Goal: Task Accomplishment & Management: Complete application form

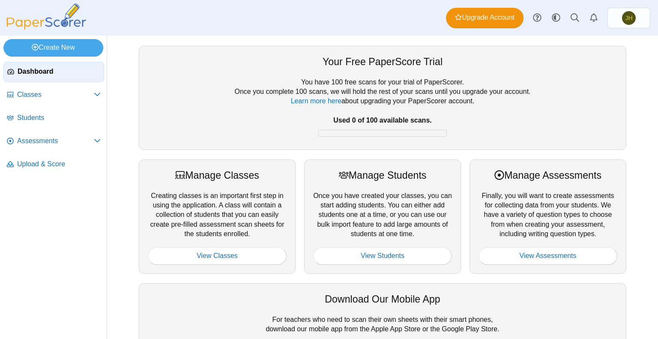
click at [158, 7] on div "Dashboard Classes Archived classes Students Assessments" at bounding box center [329, 18] width 658 height 36
click at [96, 94] on icon at bounding box center [97, 94] width 7 height 7
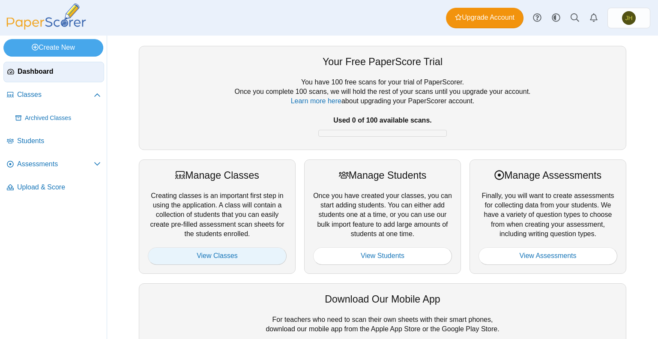
click at [205, 252] on link "View Classes" at bounding box center [217, 255] width 139 height 17
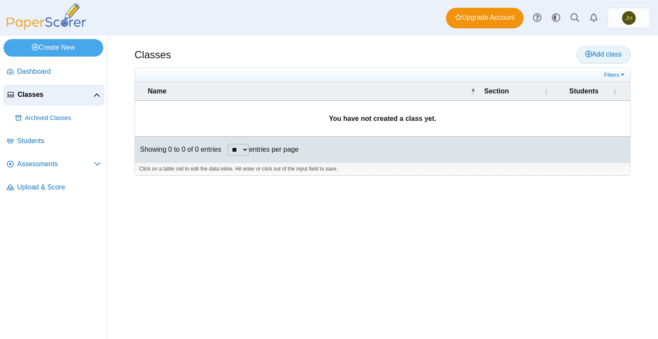
click at [605, 51] on span "Add class" at bounding box center [603, 54] width 36 height 7
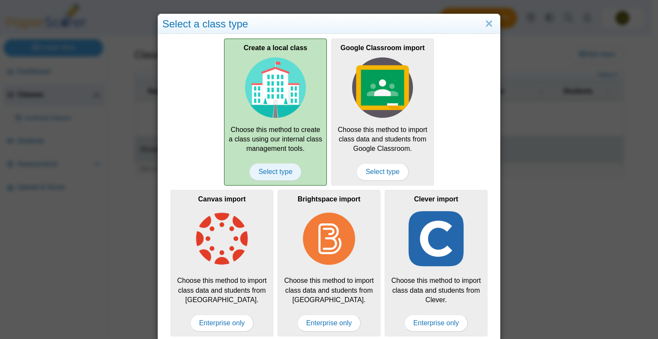
click at [275, 169] on span "Select type" at bounding box center [275, 171] width 52 height 17
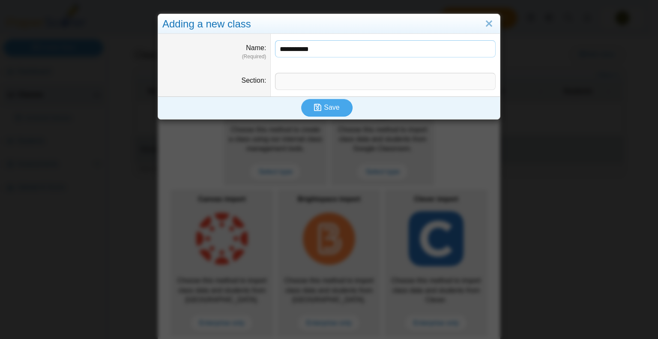
type input "**********"
click at [299, 86] on input "Section" at bounding box center [385, 81] width 220 height 17
type input "*"
click at [324, 111] on span "Save" at bounding box center [331, 107] width 15 height 7
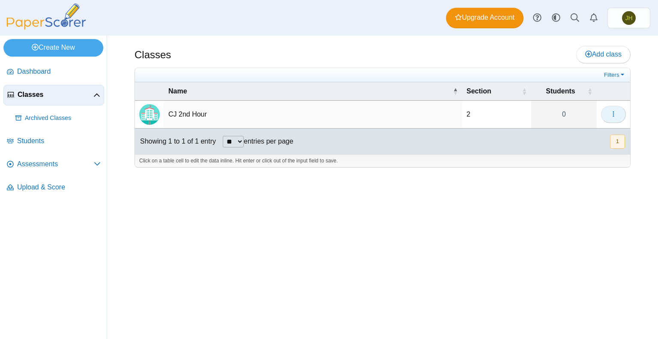
click at [609, 109] on button "button" at bounding box center [613, 114] width 25 height 17
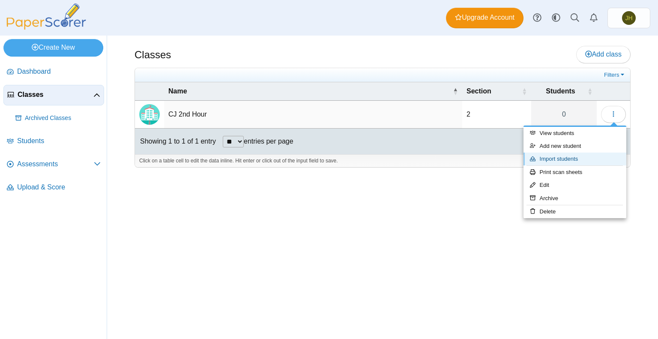
click at [570, 157] on link "Import students" at bounding box center [574, 158] width 103 height 13
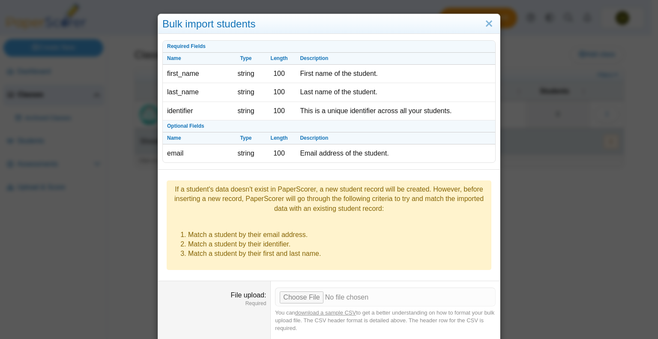
click at [255, 291] on label "File upload" at bounding box center [249, 294] width 36 height 7
click at [275, 287] on input "File upload" at bounding box center [385, 296] width 220 height 19
click at [292, 287] on input "File upload" at bounding box center [385, 296] width 220 height 19
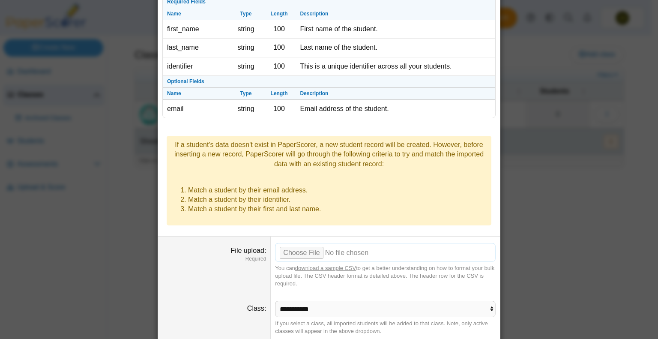
scroll to position [58, 0]
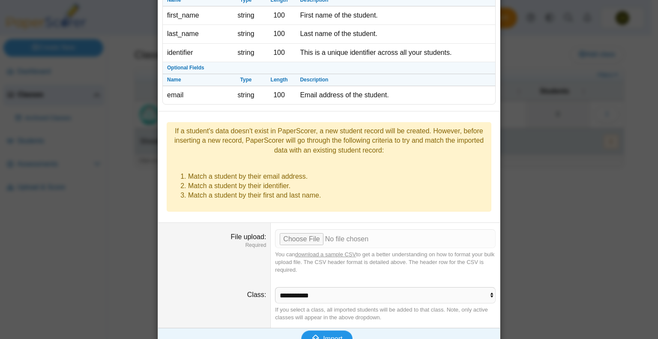
click at [323, 335] on span "Import" at bounding box center [332, 338] width 19 height 7
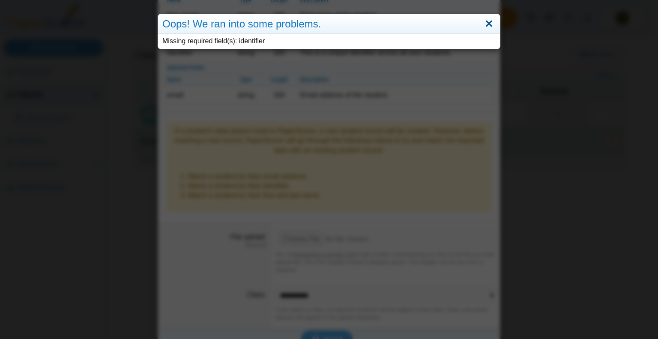
click at [488, 22] on link "Close" at bounding box center [488, 24] width 13 height 15
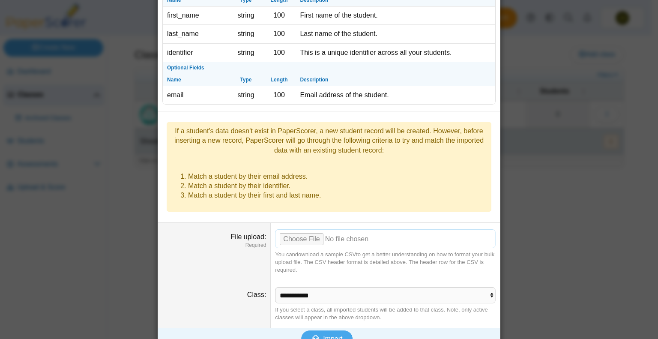
click at [300, 229] on input "File upload" at bounding box center [385, 238] width 220 height 19
type input "**********"
click at [323, 335] on span "Import" at bounding box center [332, 338] width 19 height 7
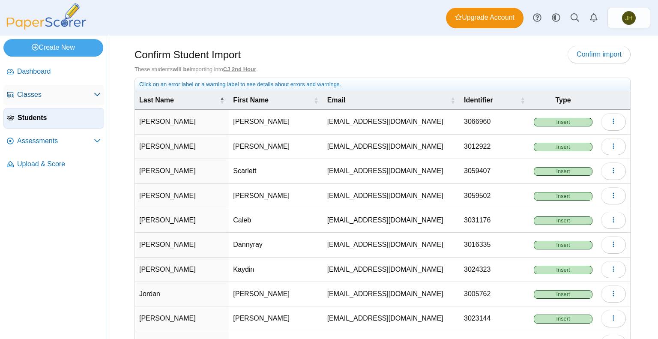
click at [39, 98] on span "Classes" at bounding box center [55, 94] width 77 height 9
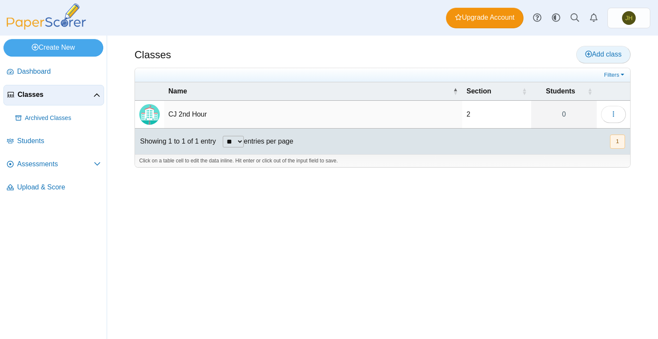
click at [599, 52] on span "Add class" at bounding box center [603, 54] width 36 height 7
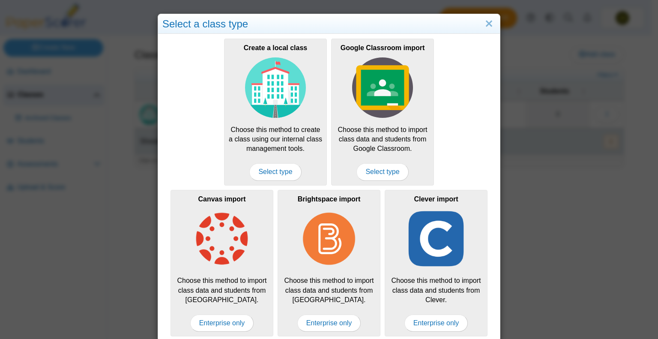
scroll to position [5, 0]
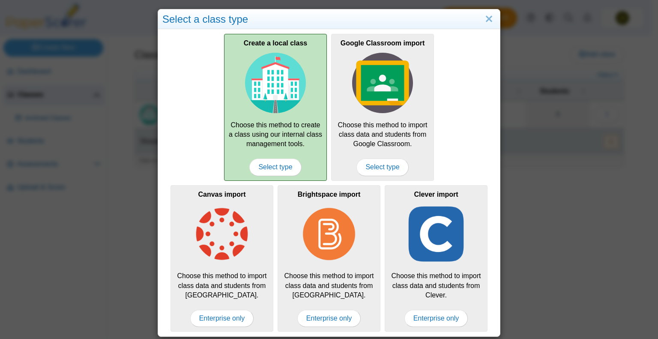
click at [271, 146] on div "Create a local class Choose this method to create a class using our internal cl…" at bounding box center [275, 107] width 103 height 146
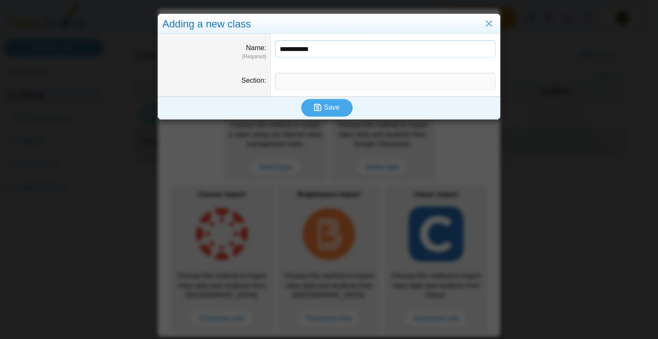
type input "**********"
click at [308, 83] on input "Section" at bounding box center [385, 81] width 220 height 17
type input "*"
click at [326, 108] on span "Save" at bounding box center [331, 107] width 15 height 7
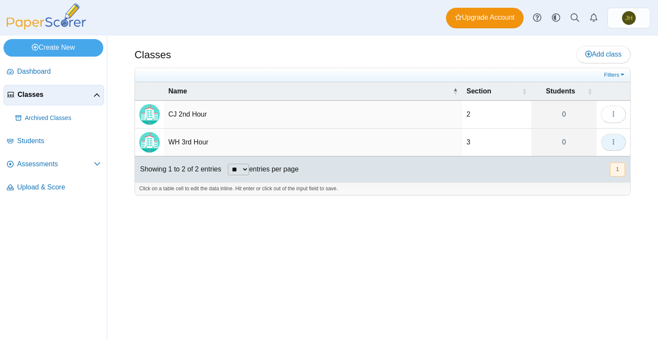
click at [612, 142] on icon "button" at bounding box center [613, 141] width 7 height 7
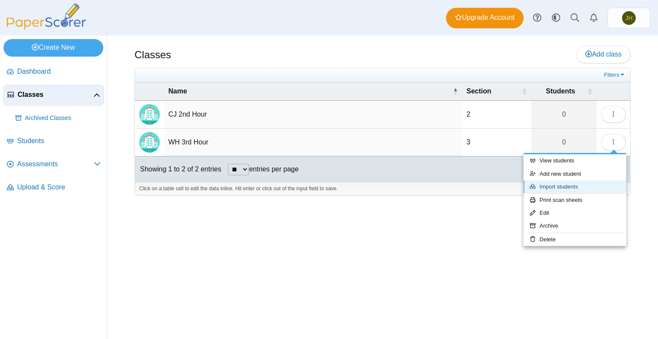
click at [568, 185] on link "Import students" at bounding box center [574, 186] width 103 height 13
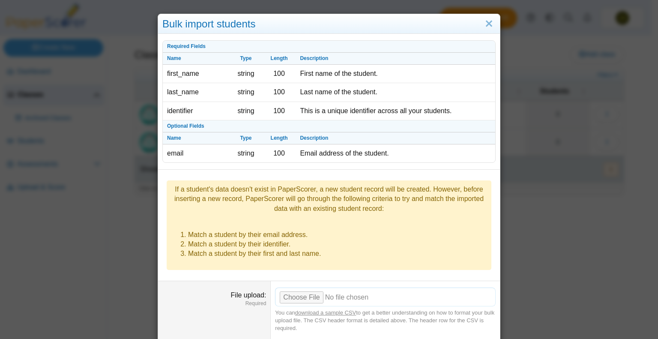
click at [293, 287] on input "File upload" at bounding box center [385, 296] width 220 height 19
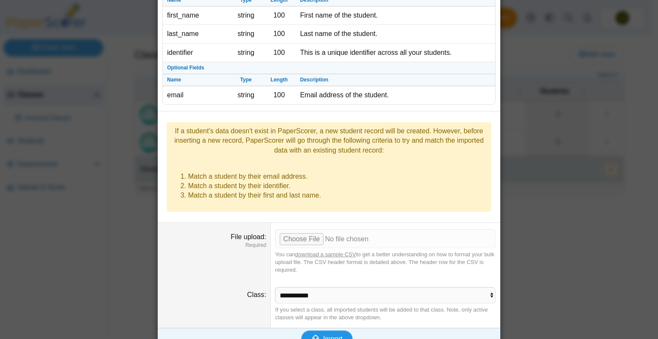
click at [330, 335] on span "Import" at bounding box center [332, 338] width 19 height 7
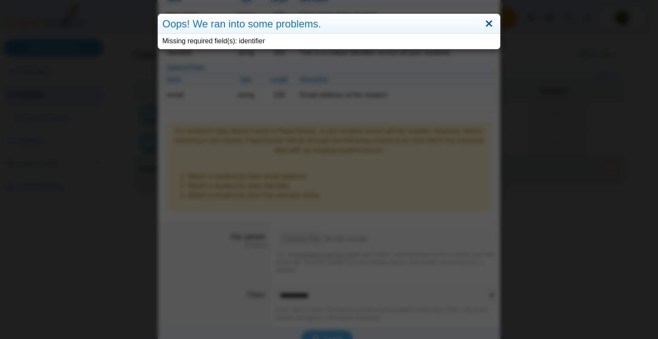
click at [483, 23] on link "Close" at bounding box center [488, 24] width 13 height 15
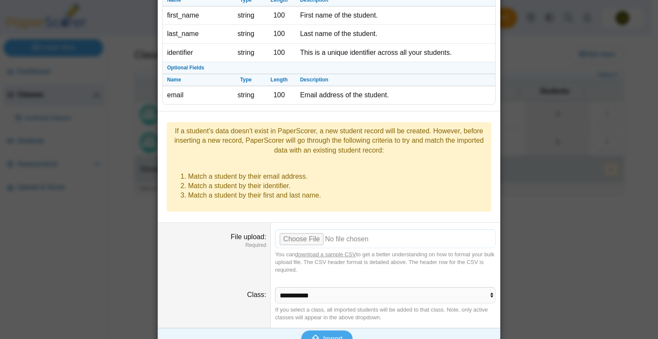
click at [296, 229] on input "File upload" at bounding box center [385, 238] width 220 height 19
type input "**********"
click at [323, 335] on span "Import" at bounding box center [332, 338] width 19 height 7
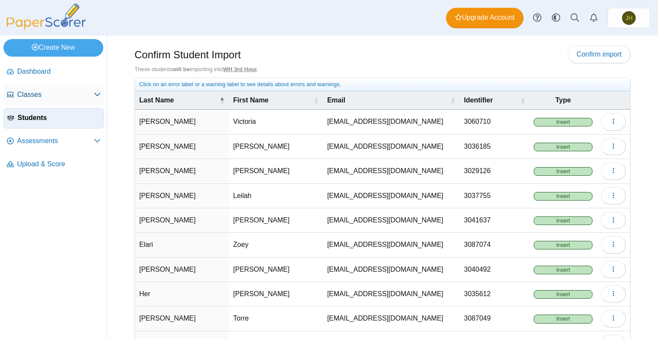
click at [45, 94] on span "Classes" at bounding box center [55, 94] width 77 height 9
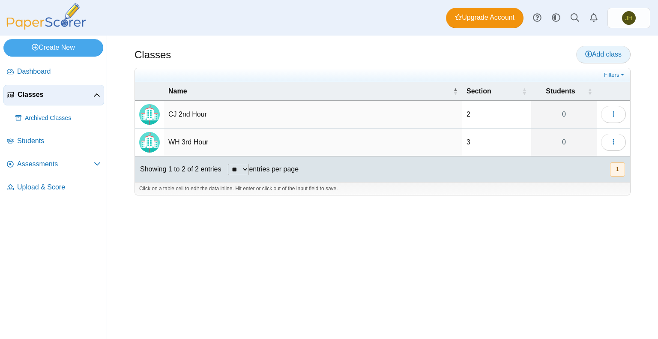
click at [592, 54] on span "Add class" at bounding box center [603, 54] width 36 height 7
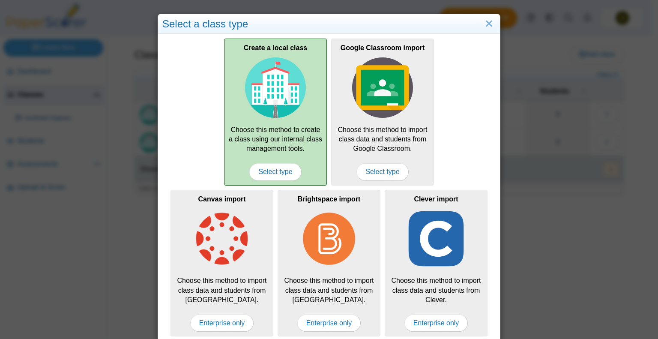
click at [269, 109] on img at bounding box center [275, 87] width 61 height 61
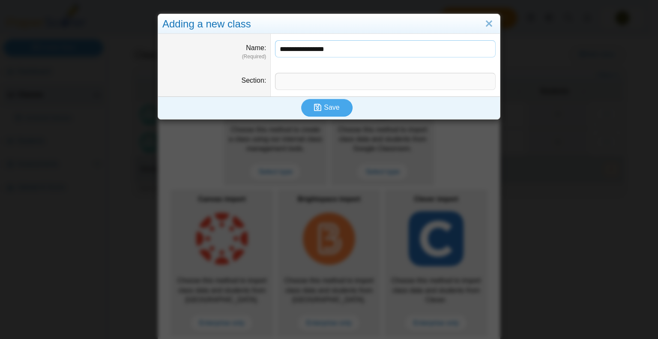
type input "**********"
click at [285, 79] on input "Section" at bounding box center [385, 81] width 220 height 17
type input "*"
click at [324, 107] on span "Save" at bounding box center [331, 107] width 15 height 7
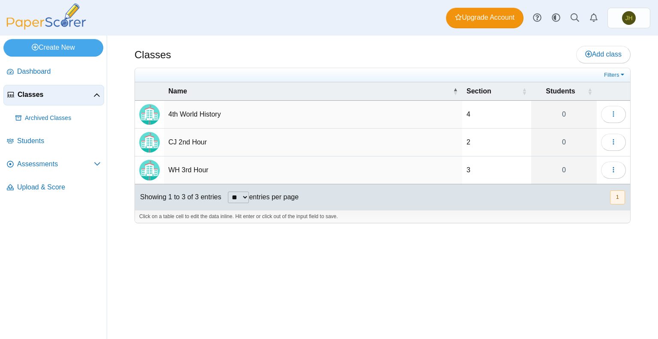
drag, startPoint x: 611, startPoint y: 169, endPoint x: 517, endPoint y: 291, distance: 153.8
click at [517, 291] on div "Classes Add class Filters 4 0" at bounding box center [382, 187] width 551 height 303
click at [614, 108] on button "button" at bounding box center [613, 114] width 25 height 17
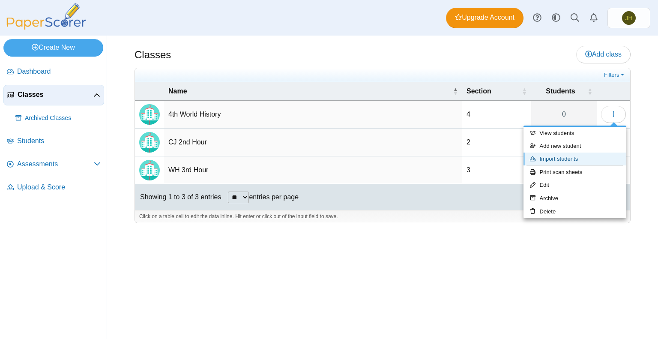
click at [575, 158] on link "Import students" at bounding box center [574, 158] width 103 height 13
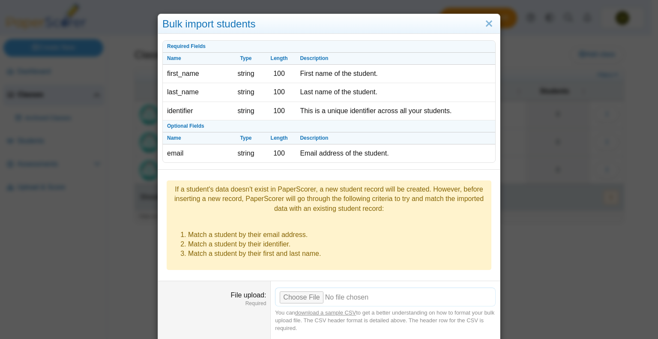
click at [304, 287] on input "File upload" at bounding box center [385, 296] width 220 height 19
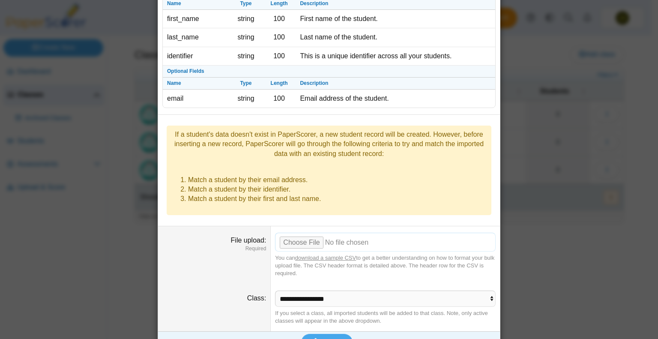
scroll to position [58, 0]
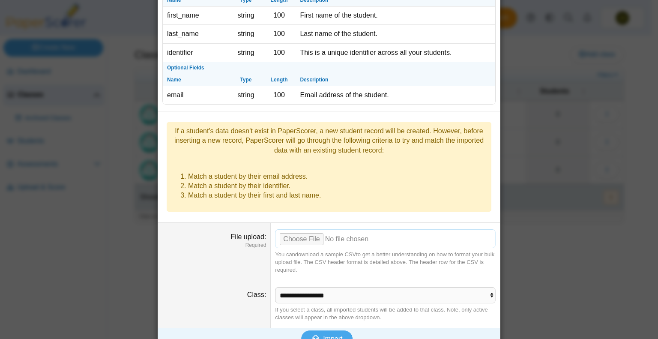
click at [293, 229] on input "File upload" at bounding box center [385, 238] width 220 height 19
click at [323, 335] on span "Import" at bounding box center [332, 338] width 19 height 7
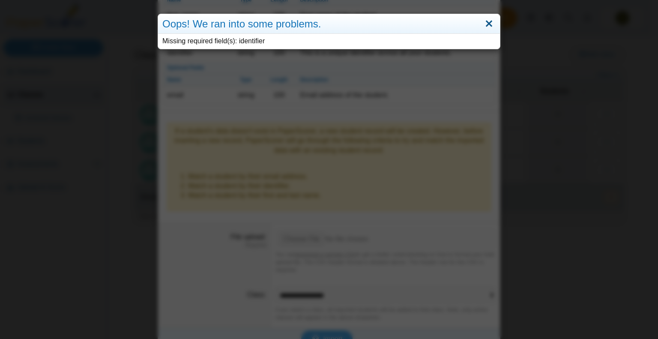
click at [486, 22] on link "Close" at bounding box center [488, 24] width 13 height 15
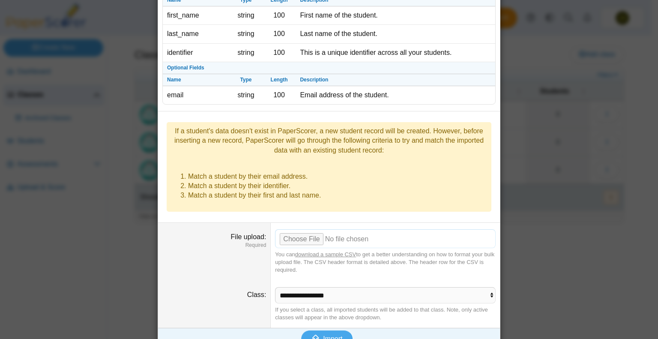
click at [307, 229] on input "File upload" at bounding box center [385, 238] width 220 height 19
type input "**********"
click at [324, 335] on span "Import" at bounding box center [332, 338] width 19 height 7
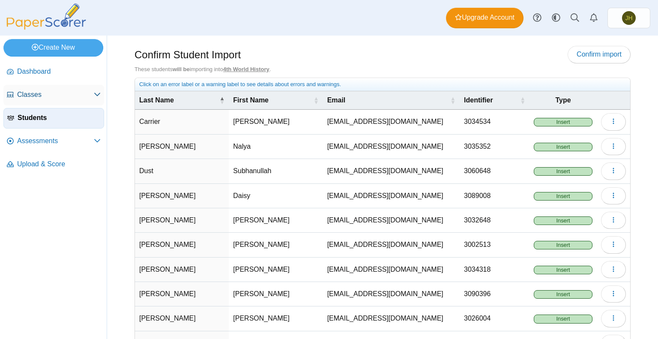
click at [24, 93] on span "Classes" at bounding box center [55, 94] width 77 height 9
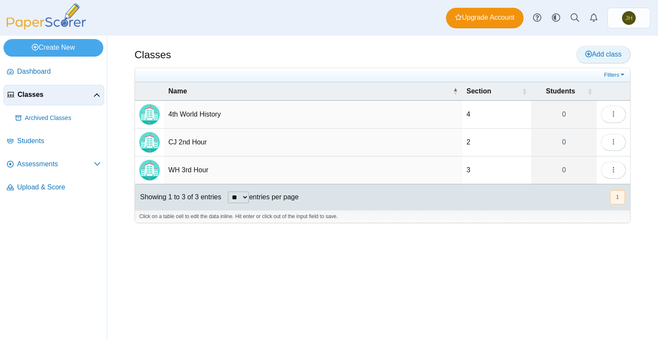
click at [595, 51] on span "Add class" at bounding box center [603, 54] width 36 height 7
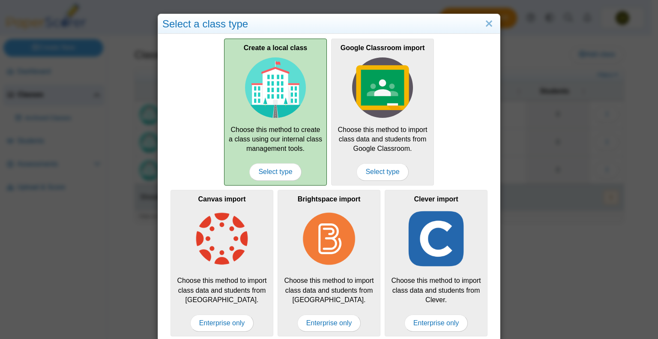
click at [312, 104] on div "Create a local class Choose this method to create a class using our internal cl…" at bounding box center [275, 112] width 103 height 146
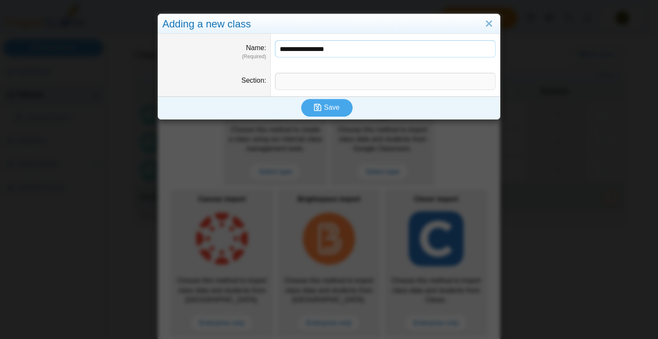
type input "**********"
click at [291, 75] on input "Section" at bounding box center [385, 81] width 220 height 17
type input "*"
click at [324, 107] on span "Save" at bounding box center [331, 107] width 15 height 7
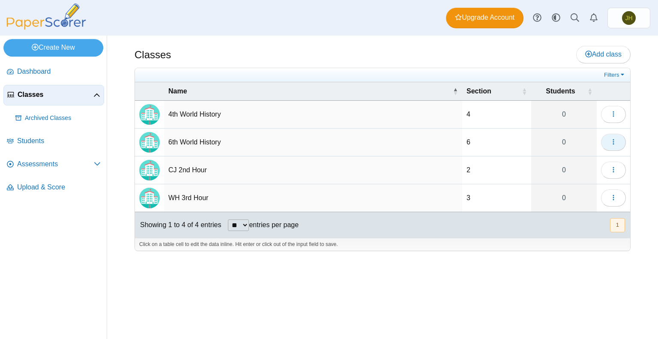
click at [614, 142] on icon "button" at bounding box center [613, 141] width 7 height 7
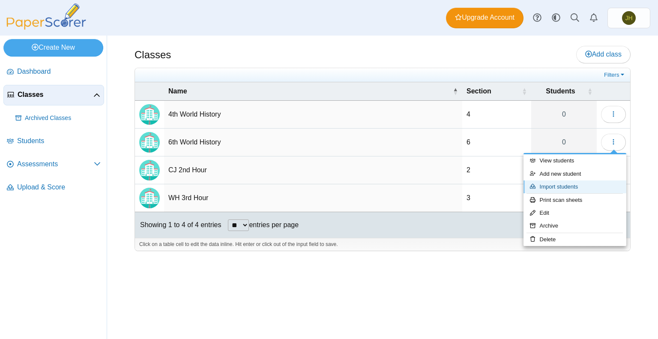
click at [569, 186] on link "Import students" at bounding box center [574, 186] width 103 height 13
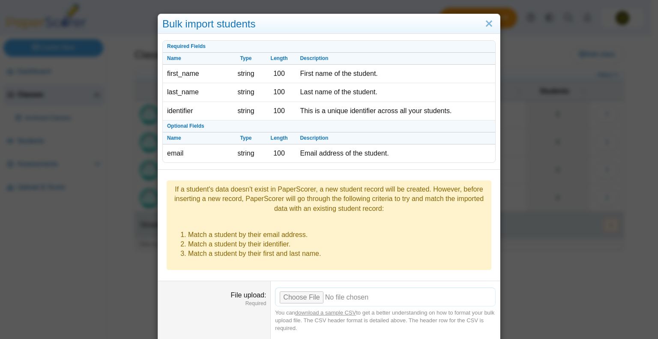
click at [289, 287] on input "File upload" at bounding box center [385, 296] width 220 height 19
type input "**********"
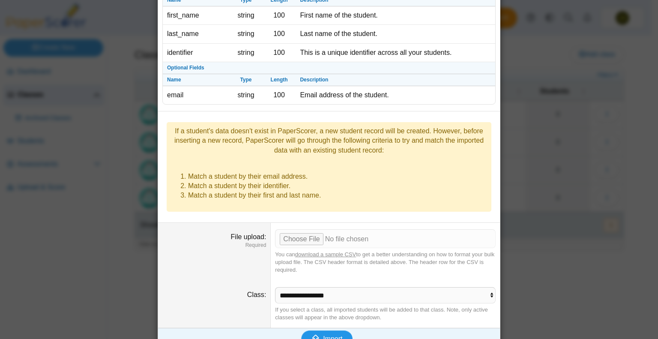
click at [324, 335] on span "Import" at bounding box center [332, 338] width 19 height 7
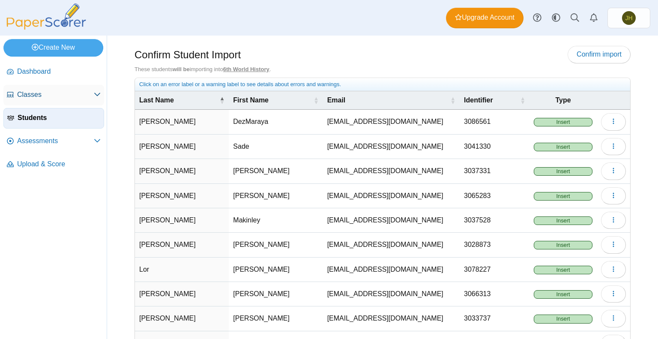
click at [39, 97] on span "Classes" at bounding box center [55, 94] width 77 height 9
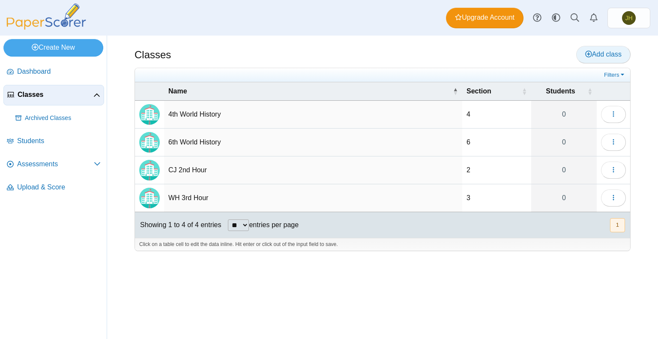
click at [603, 51] on span "Add class" at bounding box center [603, 54] width 36 height 7
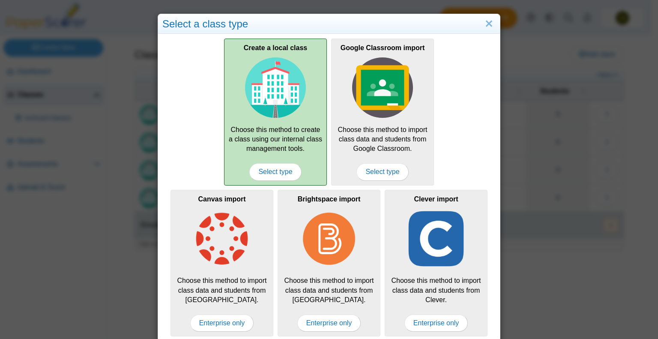
click at [298, 117] on img at bounding box center [275, 87] width 61 height 61
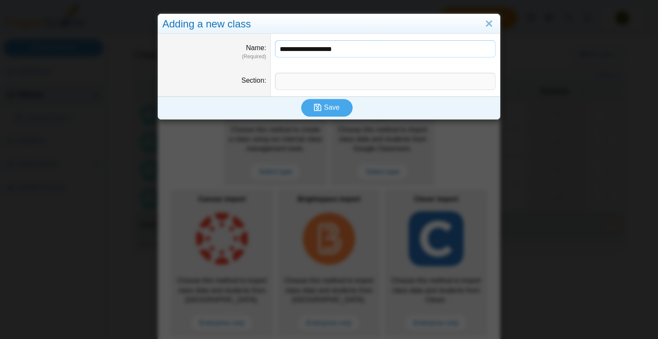
type input "**********"
click at [298, 86] on input "Section" at bounding box center [385, 81] width 220 height 17
type input "*"
click at [334, 109] on span "Save" at bounding box center [331, 107] width 15 height 7
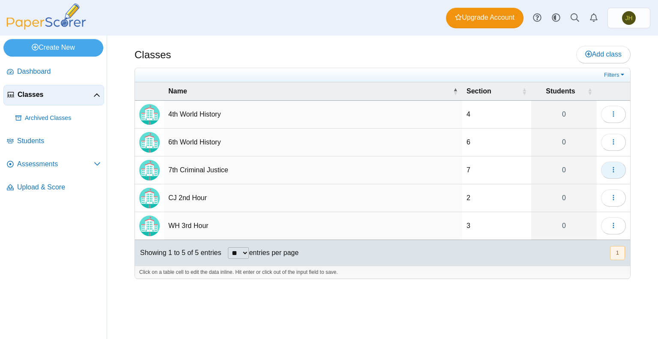
click at [613, 170] on icon "button" at bounding box center [613, 169] width 7 height 7
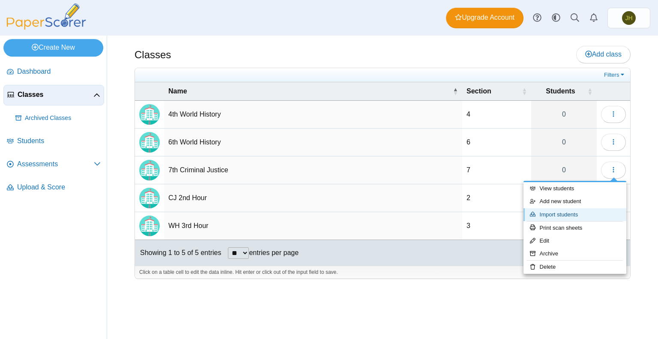
click at [588, 214] on link "Import students" at bounding box center [574, 214] width 103 height 13
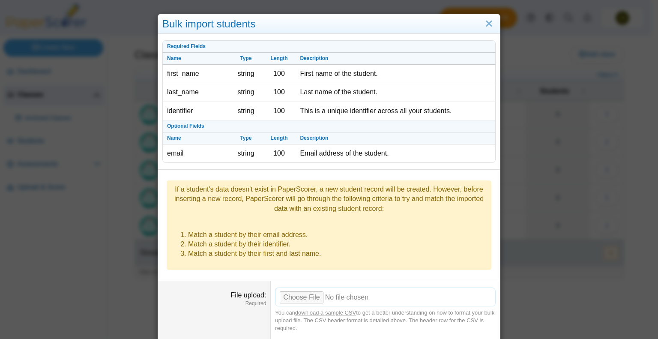
click at [298, 287] on input "File upload" at bounding box center [385, 296] width 220 height 19
type input "**********"
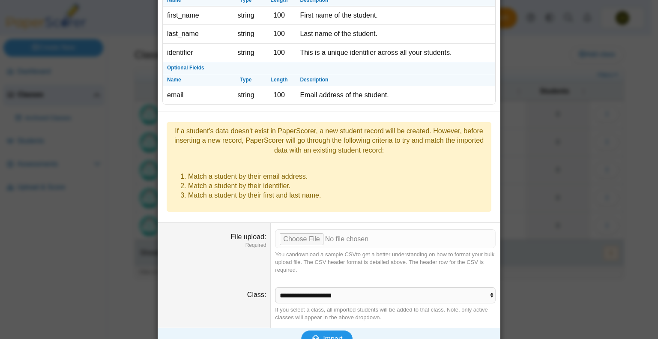
click at [326, 335] on span "Import" at bounding box center [332, 338] width 19 height 7
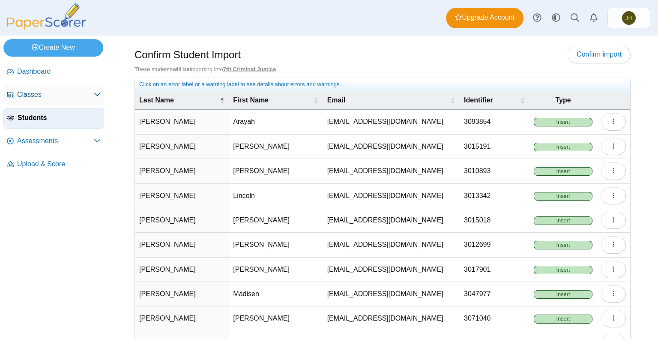
click at [37, 95] on span "Classes" at bounding box center [55, 94] width 77 height 9
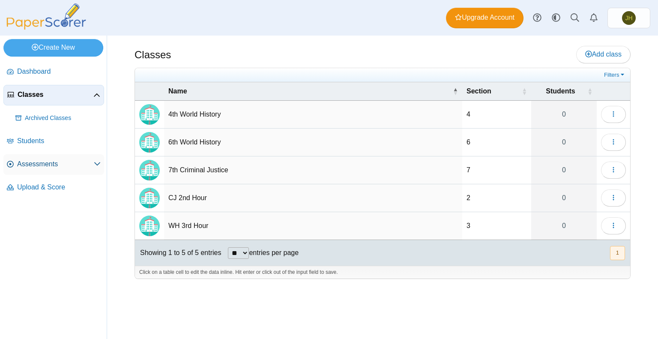
click at [45, 170] on link "Assessments" at bounding box center [53, 164] width 101 height 21
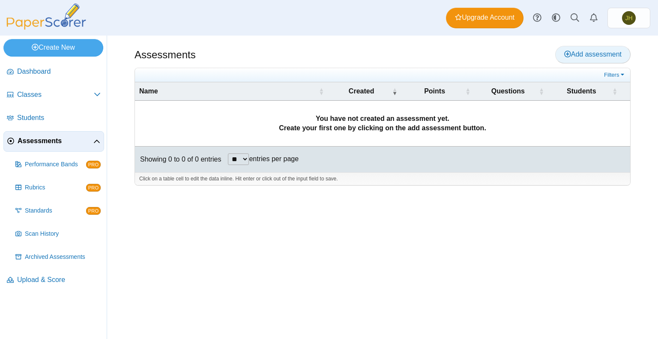
click at [572, 57] on span "Add assessment" at bounding box center [592, 54] width 57 height 7
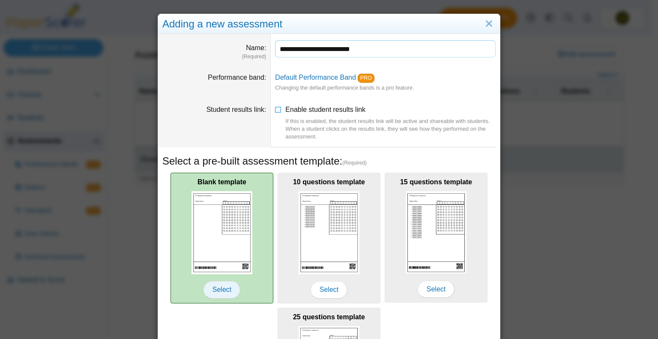
type input "**********"
click at [215, 284] on span "Select" at bounding box center [221, 289] width 37 height 17
click at [216, 238] on img at bounding box center [221, 232] width 61 height 83
click at [221, 285] on span "Select" at bounding box center [221, 289] width 37 height 17
click at [208, 287] on span "Select" at bounding box center [221, 289] width 37 height 17
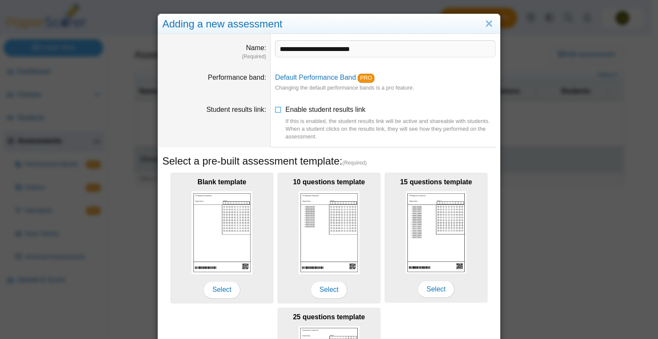
scroll to position [132, 0]
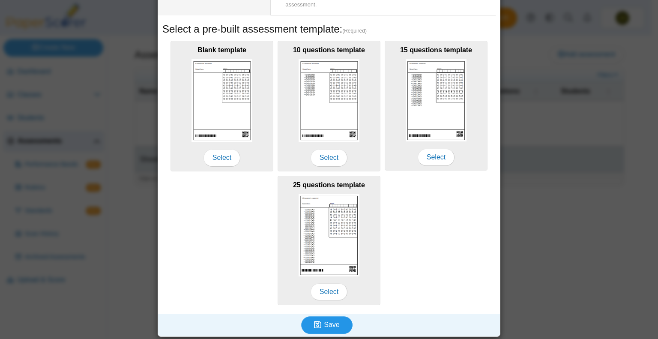
click at [324, 323] on span "Save" at bounding box center [331, 324] width 15 height 7
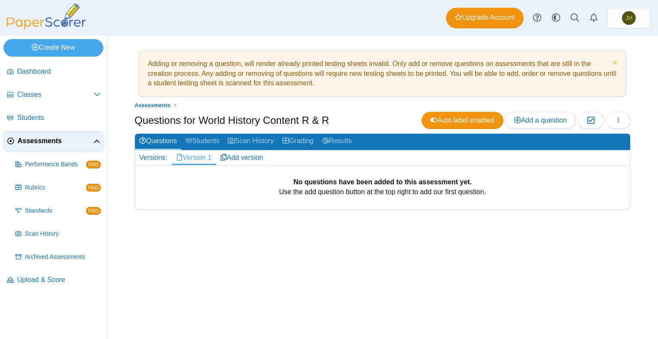
click at [544, 136] on h2 "Questions Students Scan History Grading Results" at bounding box center [382, 142] width 495 height 16
click at [548, 120] on span "Add a question" at bounding box center [540, 119] width 53 height 7
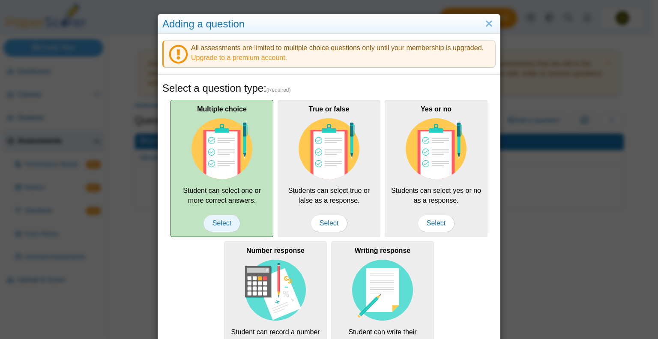
click at [220, 222] on span "Select" at bounding box center [221, 222] width 37 height 17
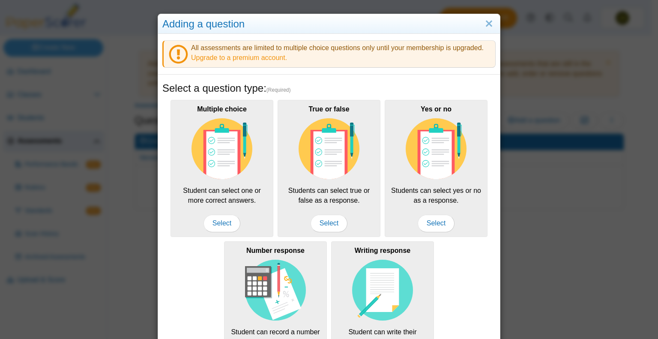
scroll to position [140, 0]
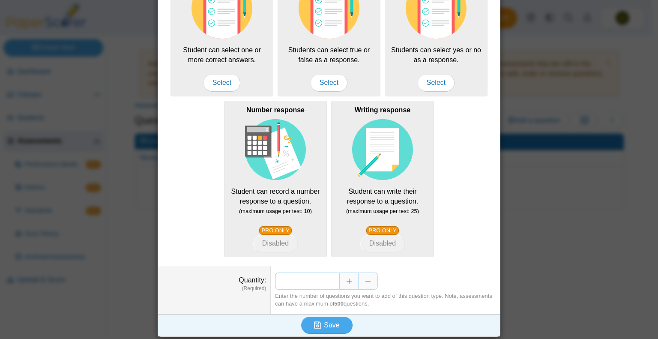
click at [330, 280] on input "*" at bounding box center [307, 280] width 64 height 17
type input "**"
click at [325, 321] on span "Save" at bounding box center [331, 324] width 15 height 7
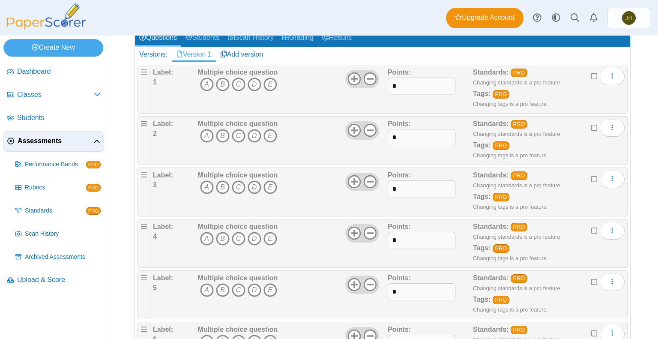
scroll to position [111, 0]
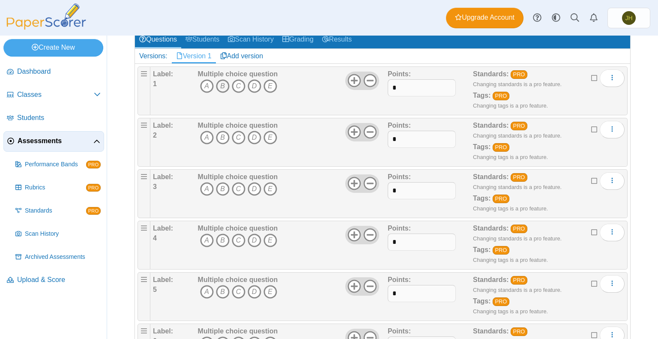
click at [223, 85] on icon "B" at bounding box center [223, 86] width 14 height 14
click at [238, 139] on icon "C" at bounding box center [239, 138] width 14 height 14
click at [220, 83] on icon "B" at bounding box center [223, 86] width 14 height 14
click at [238, 137] on icon "C" at bounding box center [239, 138] width 14 height 14
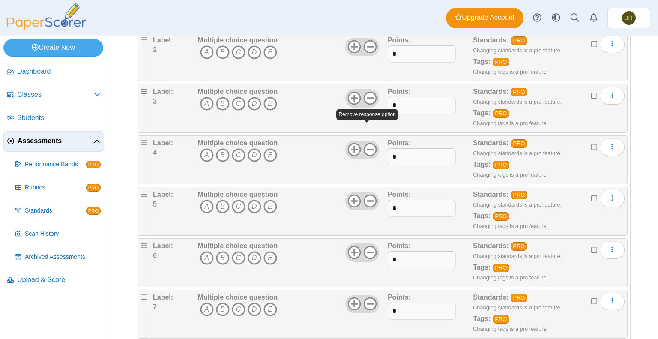
scroll to position [0, 0]
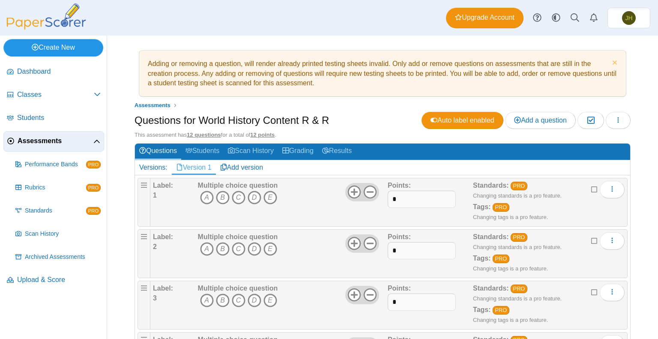
click at [43, 48] on link "Create New" at bounding box center [53, 47] width 100 height 17
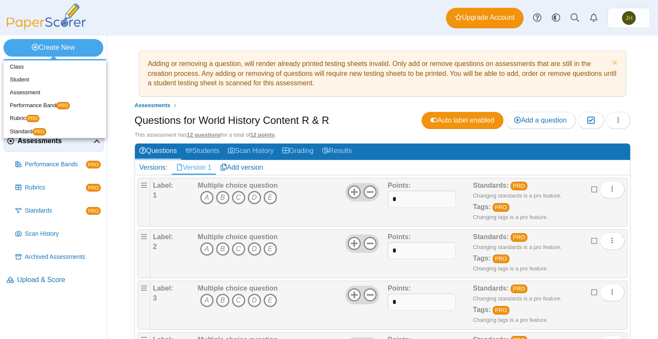
click at [132, 48] on div "Adding or removing a question, will render already printed testing sheets inval…" at bounding box center [382, 187] width 551 height 303
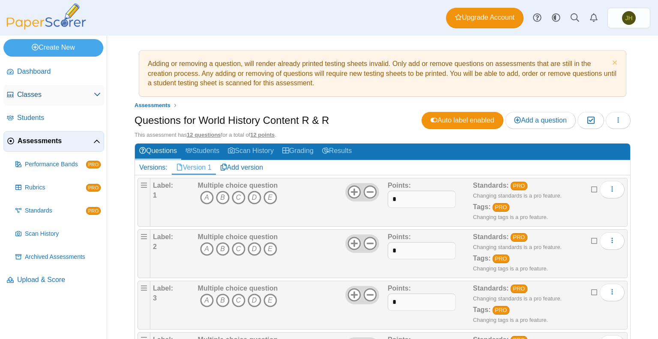
click at [21, 98] on span "Classes" at bounding box center [55, 94] width 77 height 9
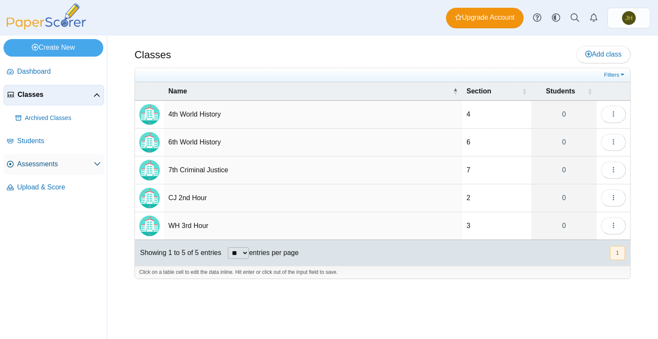
click at [40, 166] on span "Assessments" at bounding box center [55, 163] width 77 height 9
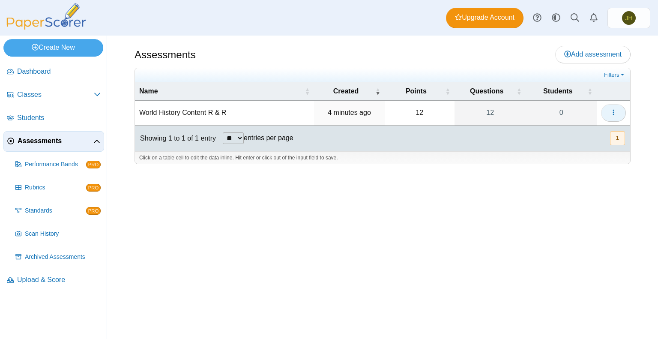
click at [612, 116] on button "button" at bounding box center [613, 112] width 25 height 17
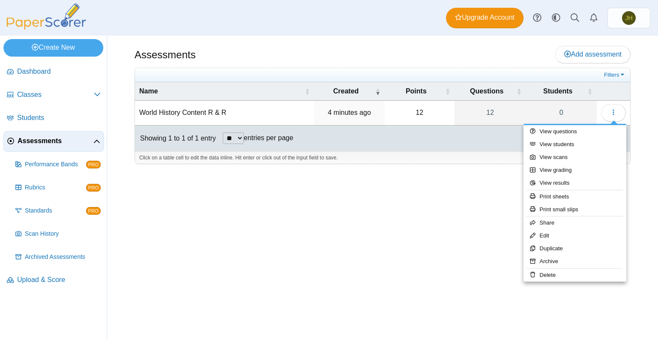
click at [465, 219] on div "Assessments Add assessment 12 0" at bounding box center [382, 187] width 551 height 303
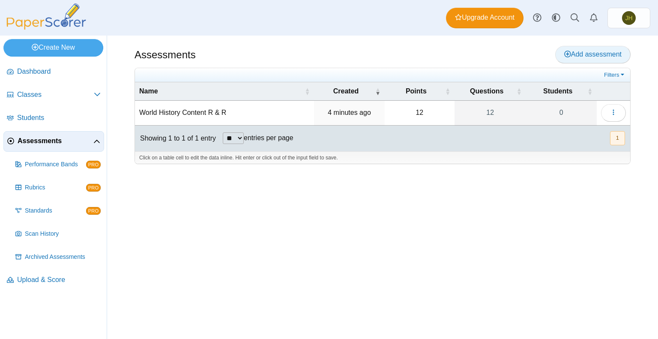
click at [580, 54] on span "Add assessment" at bounding box center [592, 54] width 57 height 7
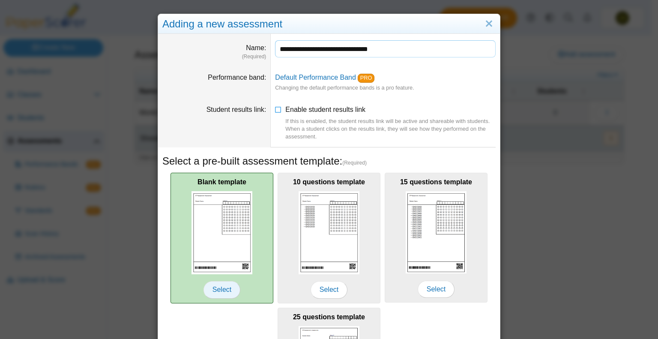
type input "**********"
click at [216, 281] on span "Select" at bounding box center [221, 289] width 37 height 17
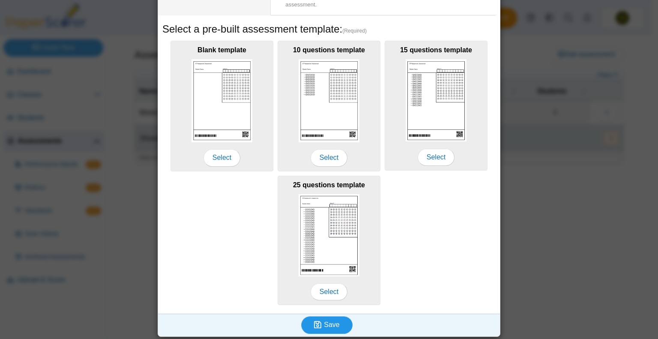
click at [318, 326] on use "submit" at bounding box center [317, 324] width 7 height 7
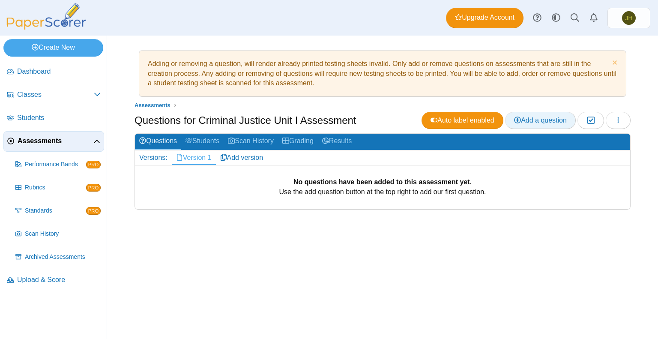
click at [525, 124] on span "Add a question" at bounding box center [540, 119] width 53 height 7
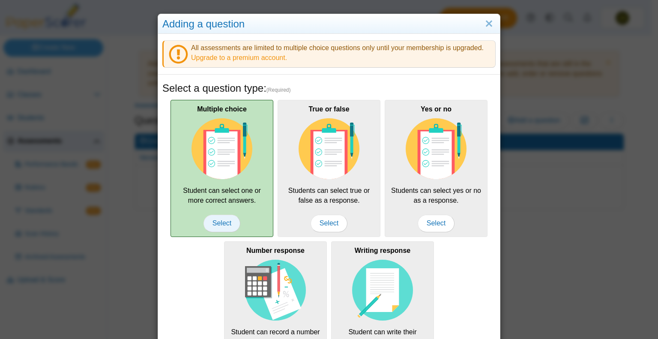
click at [221, 219] on span "Select" at bounding box center [221, 222] width 37 height 17
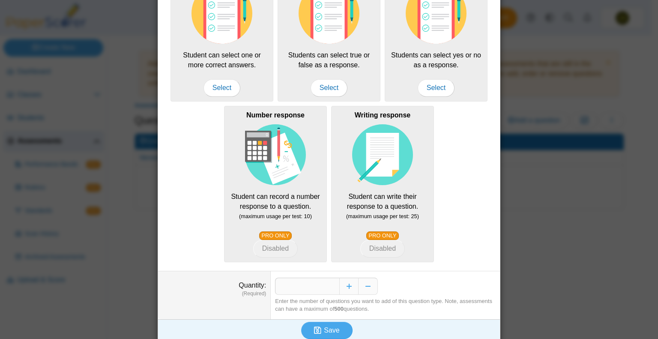
scroll to position [140, 0]
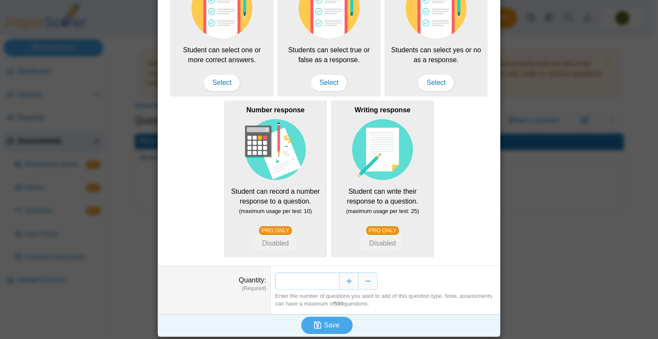
click at [332, 280] on input "*" at bounding box center [307, 280] width 64 height 17
type input "**"
click at [324, 324] on span "Save" at bounding box center [331, 324] width 15 height 7
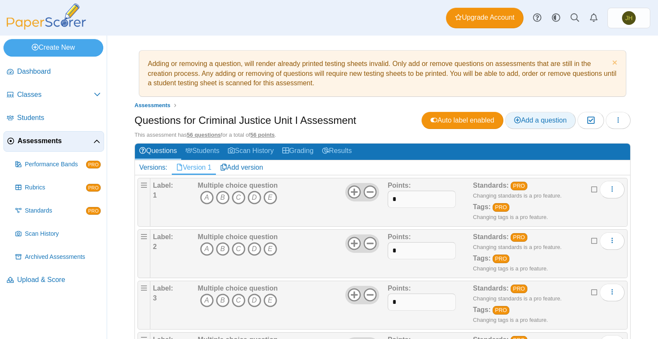
click at [527, 119] on span "Add a question" at bounding box center [540, 119] width 53 height 7
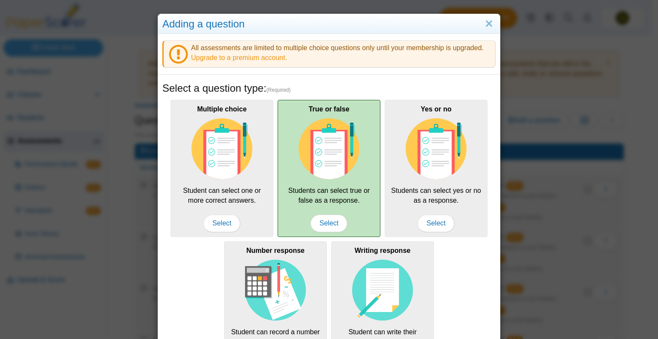
click at [330, 191] on div "True or false Students can select true or false as a response. Select" at bounding box center [328, 168] width 103 height 137
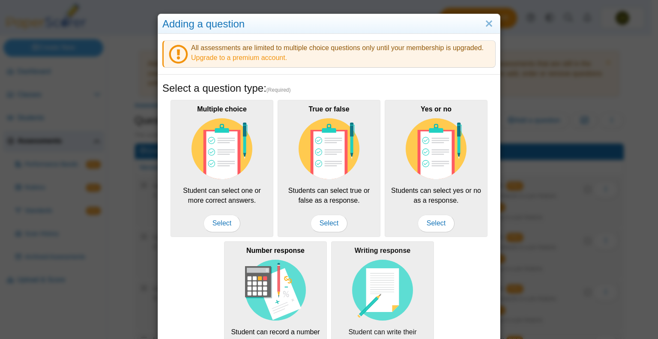
scroll to position [140, 0]
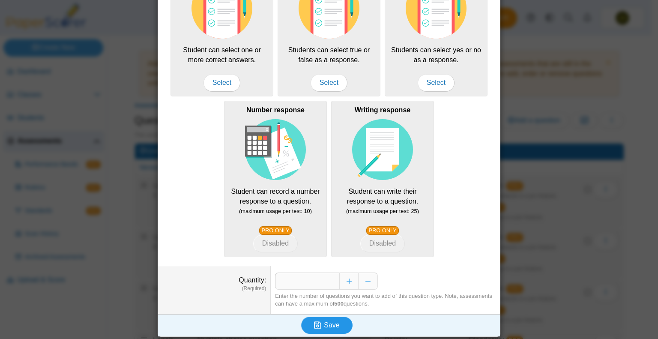
click at [319, 322] on icon "submit" at bounding box center [319, 324] width 10 height 9
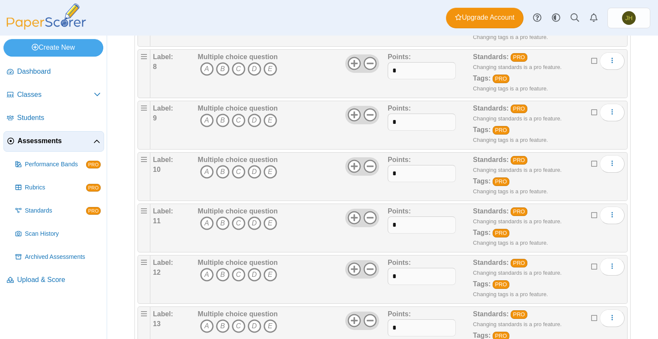
scroll to position [628, 0]
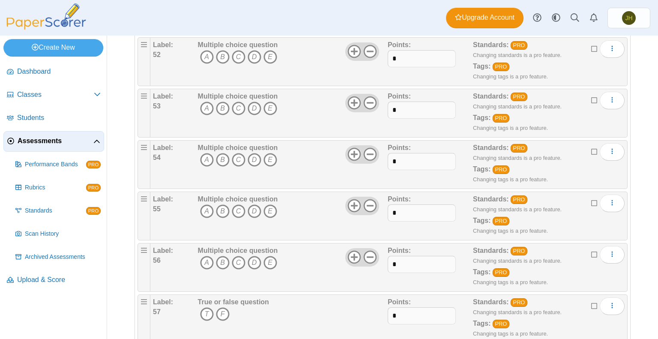
scroll to position [2773, 0]
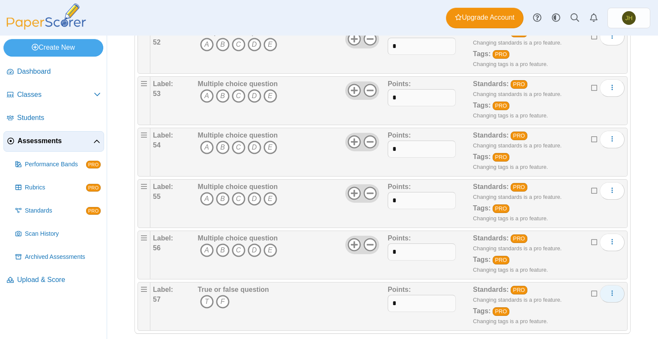
click at [601, 285] on button "More options" at bounding box center [611, 293] width 25 height 17
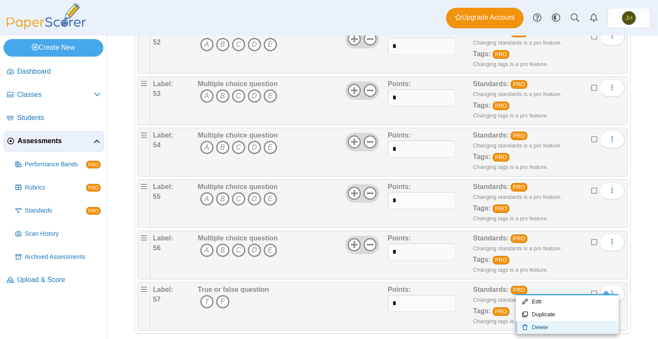
click at [546, 327] on link "Delete" at bounding box center [566, 327] width 103 height 13
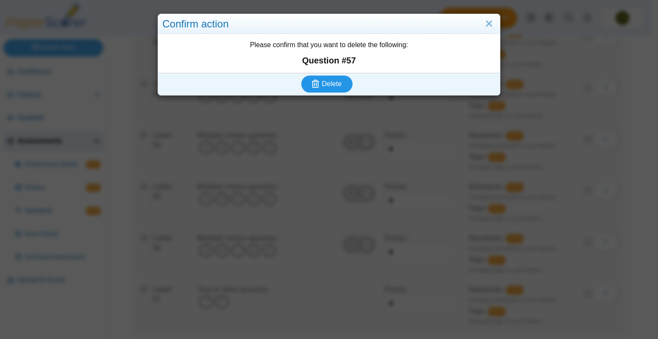
click at [334, 83] on span "Delete" at bounding box center [331, 83] width 20 height 7
